Goal: Navigation & Orientation: Find specific page/section

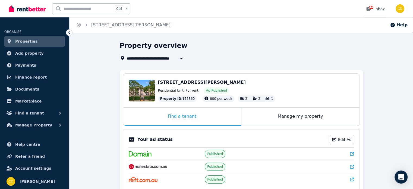
click at [381, 6] on link "44 Inbox" at bounding box center [375, 8] width 21 height 17
